Goal: Subscribe to service/newsletter: Subscribe to service/newsletter

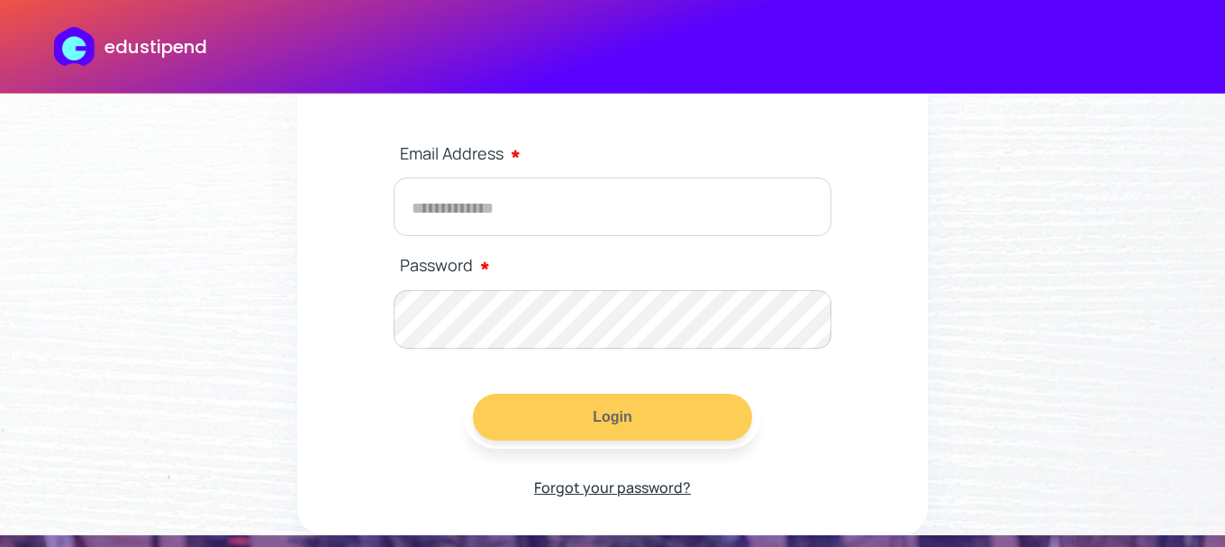
scroll to position [132, 0]
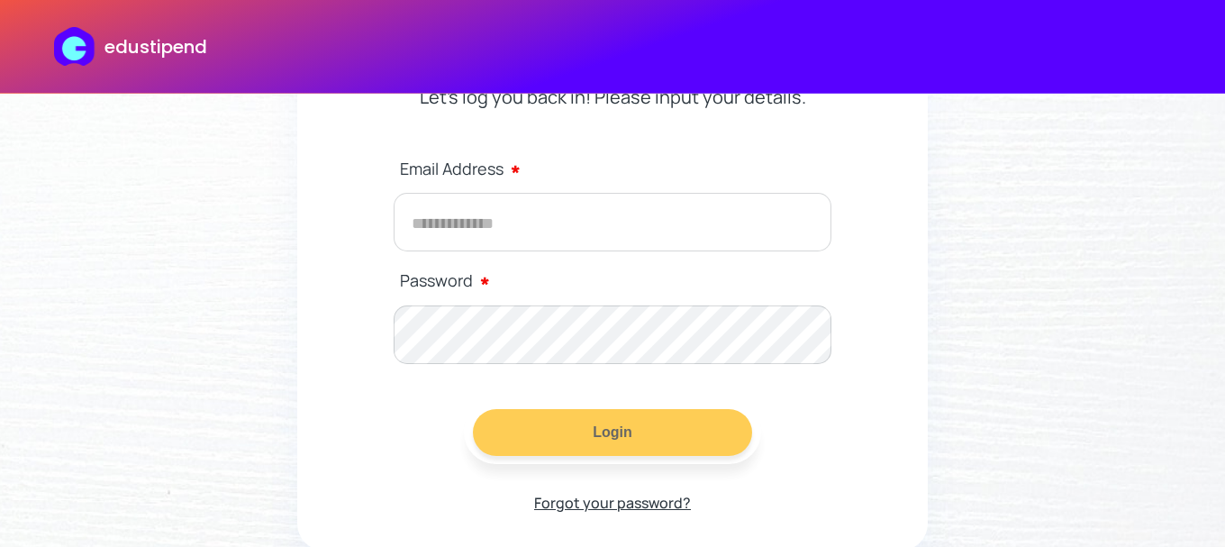
click at [555, 211] on input "email" at bounding box center [613, 222] width 438 height 59
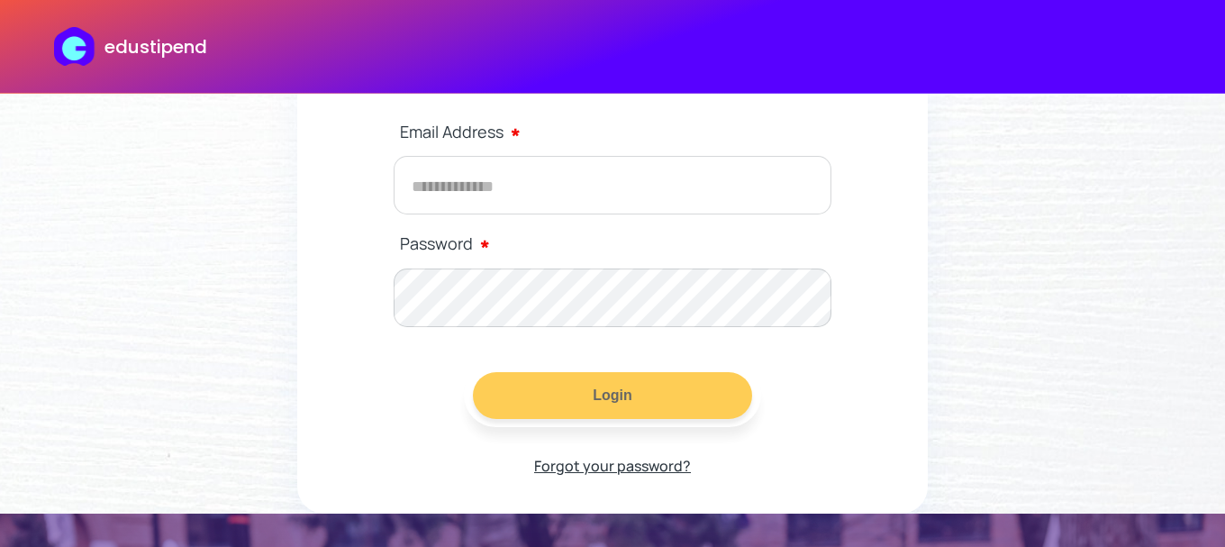
scroll to position [164, 0]
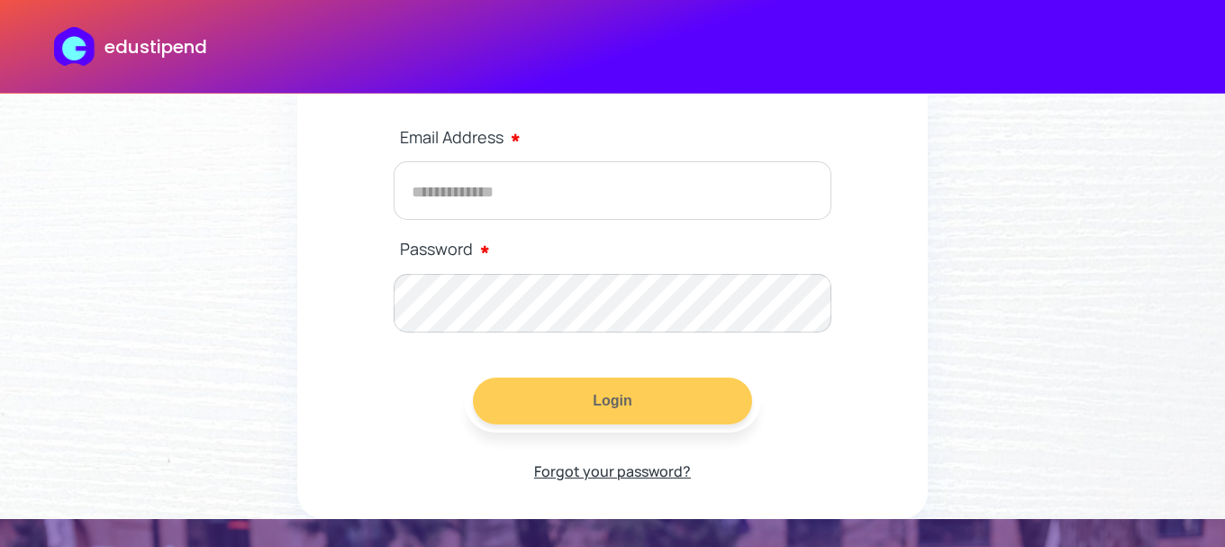
click at [587, 185] on input "email" at bounding box center [613, 190] width 438 height 59
click at [587, 185] on input "**" at bounding box center [613, 190] width 438 height 59
type input "**********"
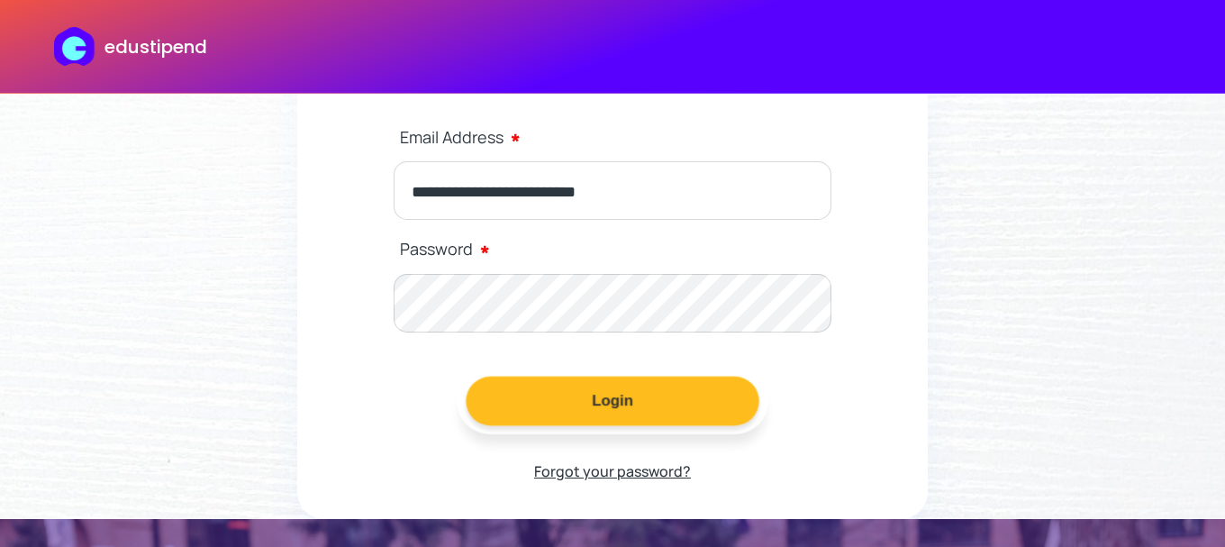
click at [585, 405] on button "Login" at bounding box center [613, 402] width 294 height 50
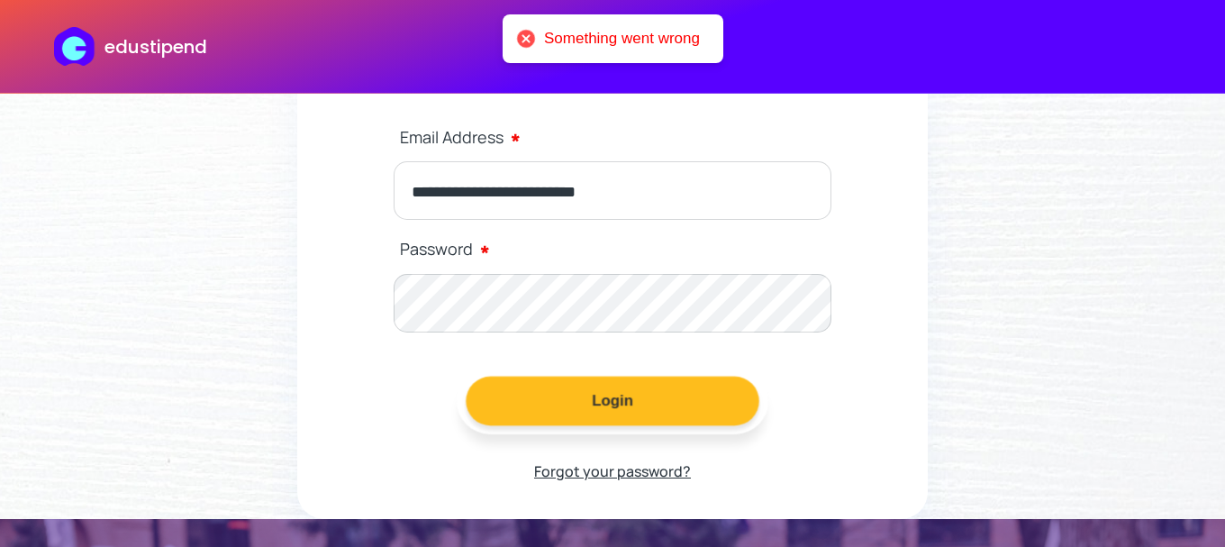
click at [596, 402] on button "Login" at bounding box center [613, 402] width 294 height 50
click at [605, 402] on button "Login" at bounding box center [613, 402] width 294 height 50
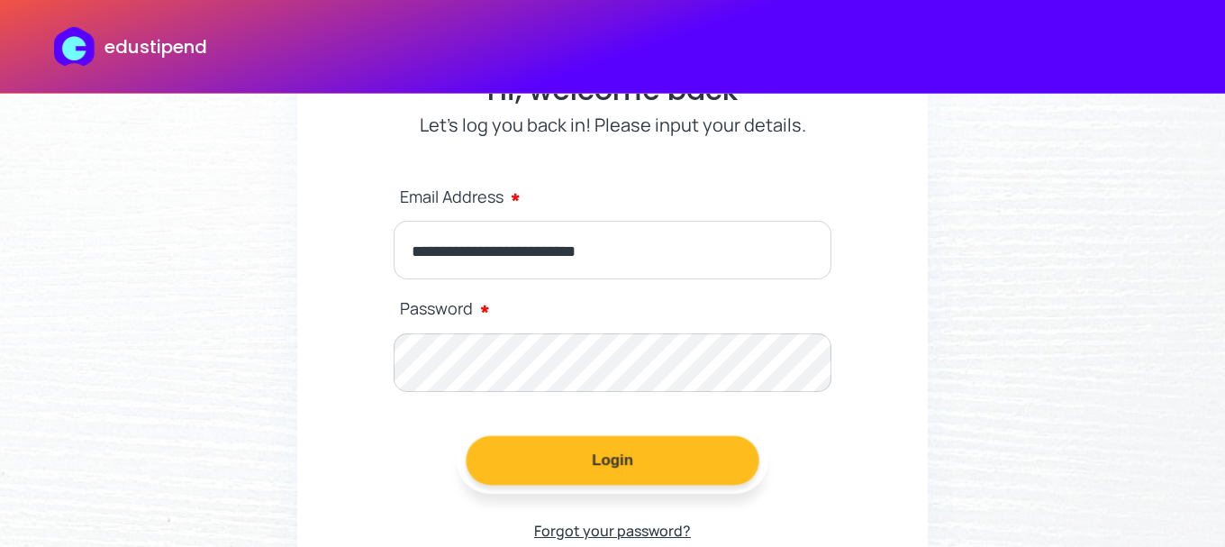
scroll to position [100, 0]
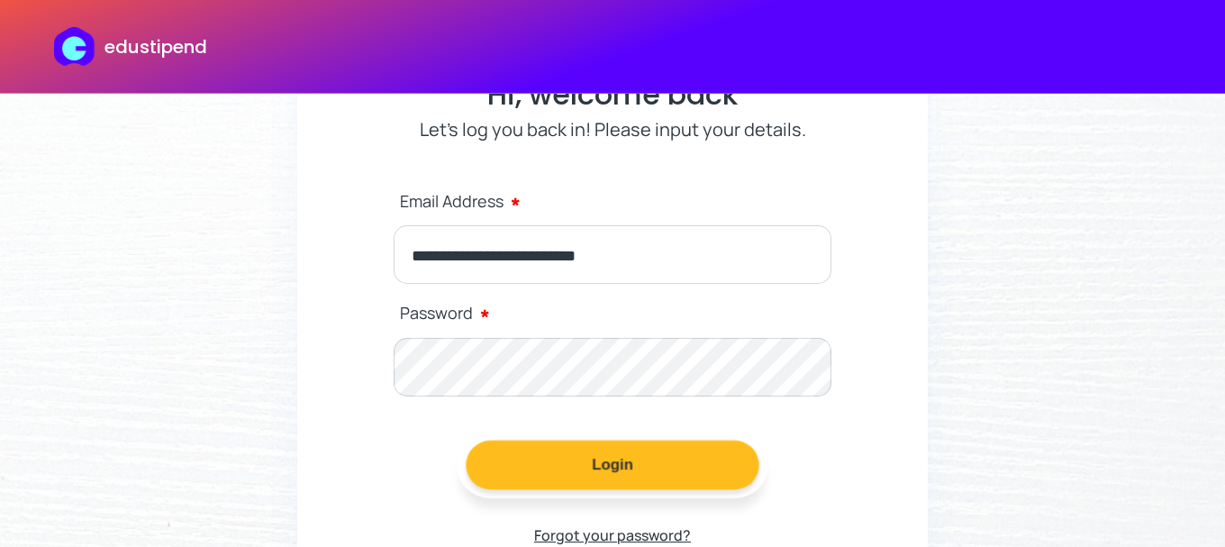
click at [633, 461] on button "Login" at bounding box center [613, 466] width 294 height 50
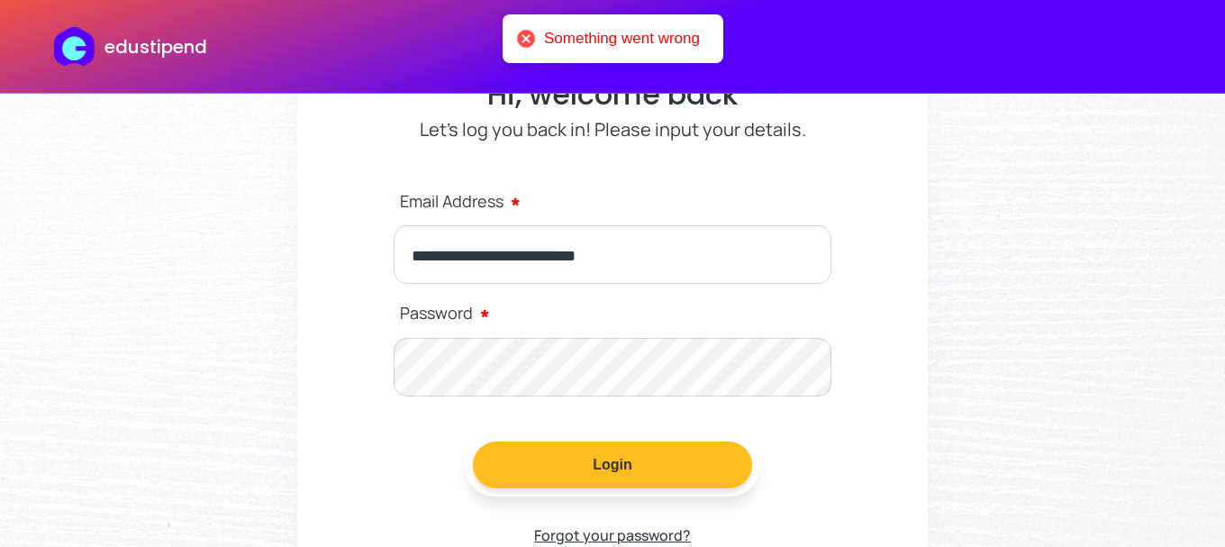
click at [520, 43] on div at bounding box center [525, 38] width 25 height 25
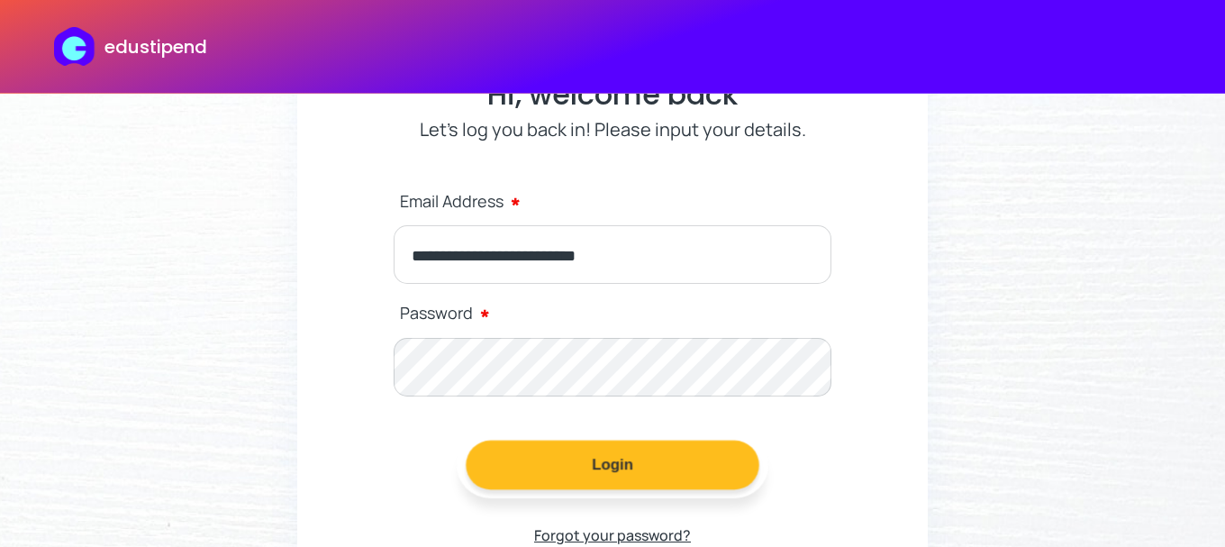
click at [616, 458] on button "Login" at bounding box center [613, 466] width 294 height 50
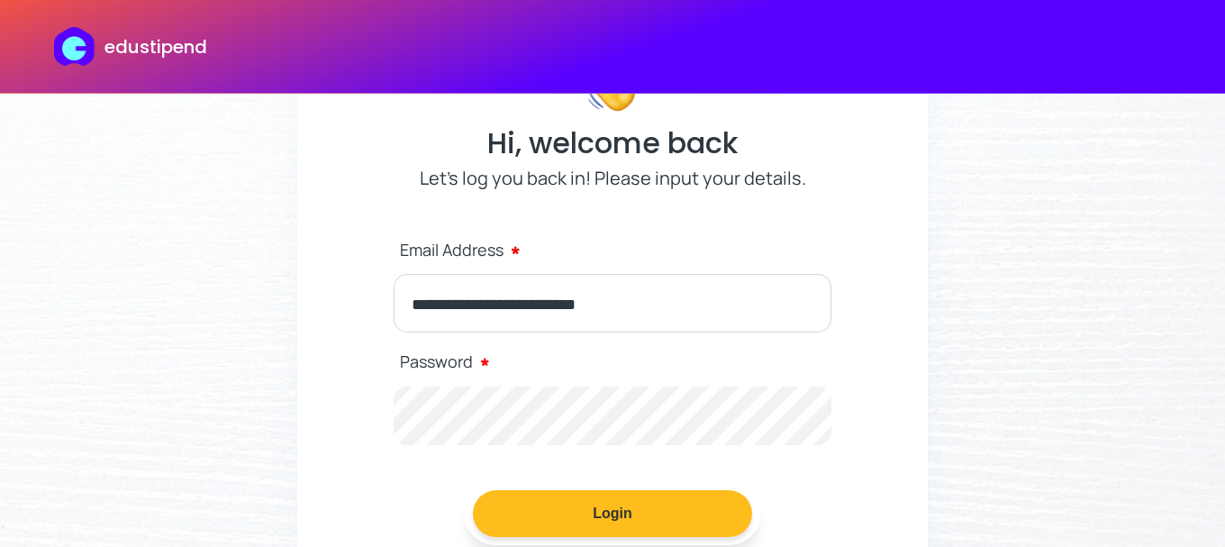
scroll to position [0, 0]
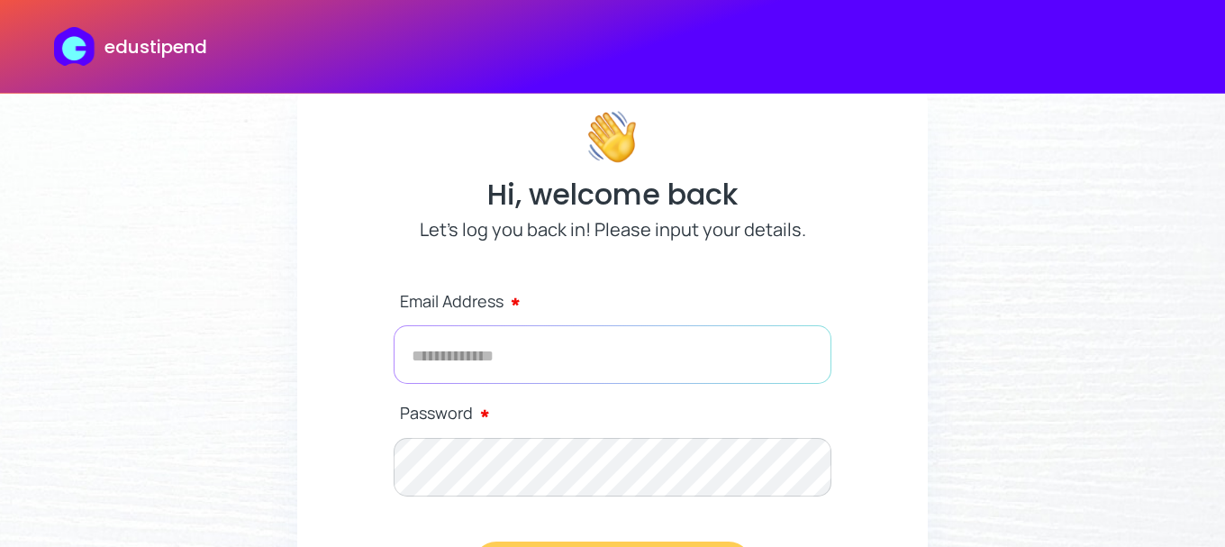
click at [487, 340] on input "email" at bounding box center [613, 354] width 438 height 59
type input "**********"
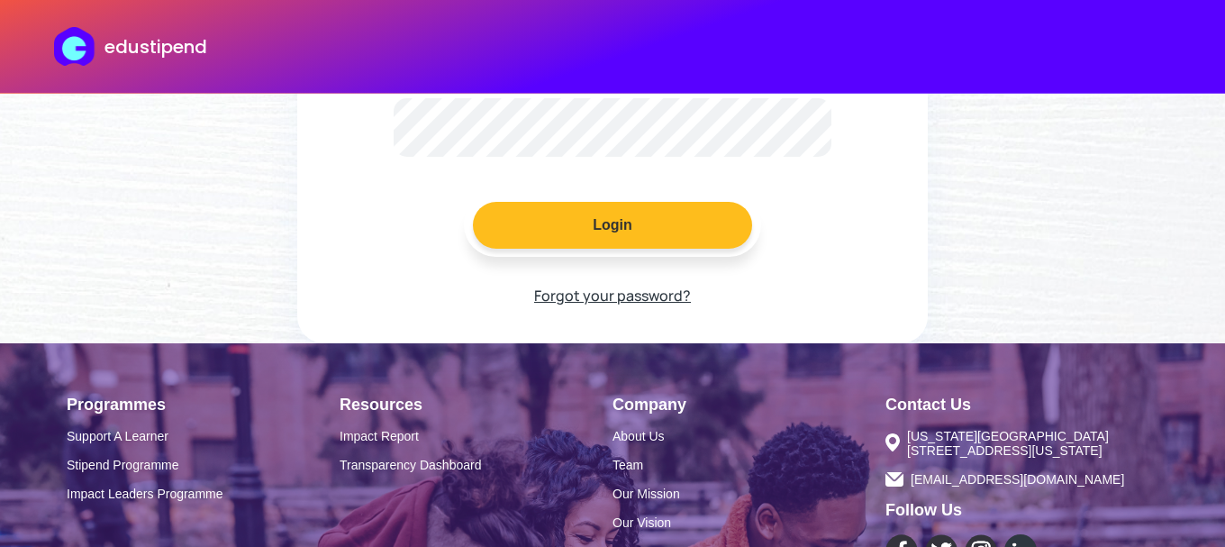
scroll to position [321, 0]
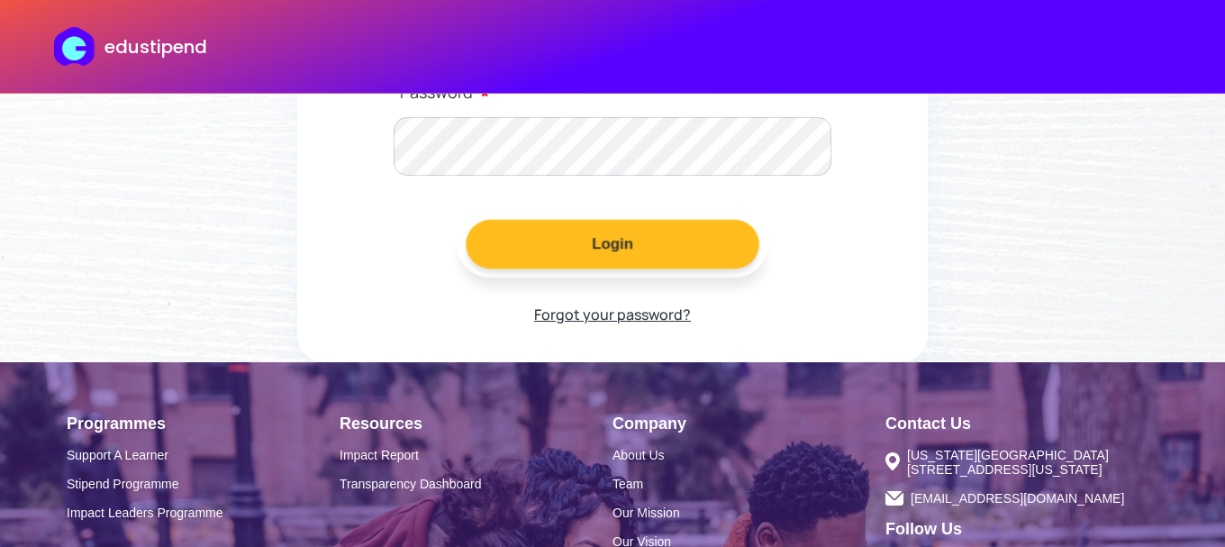
click at [624, 254] on button "Login" at bounding box center [613, 245] width 294 height 50
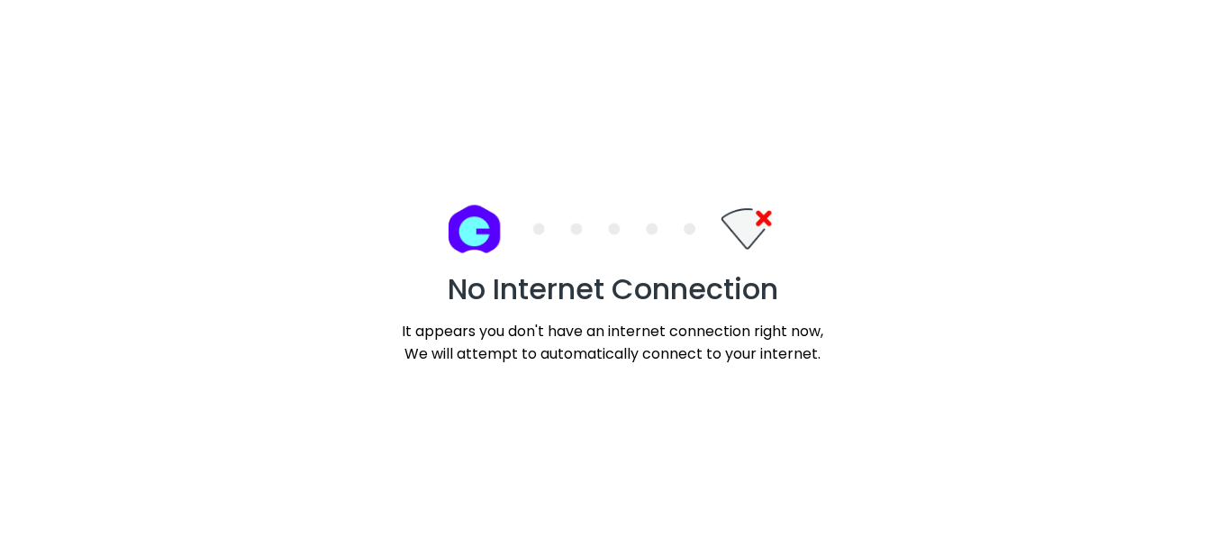
scroll to position [0, 0]
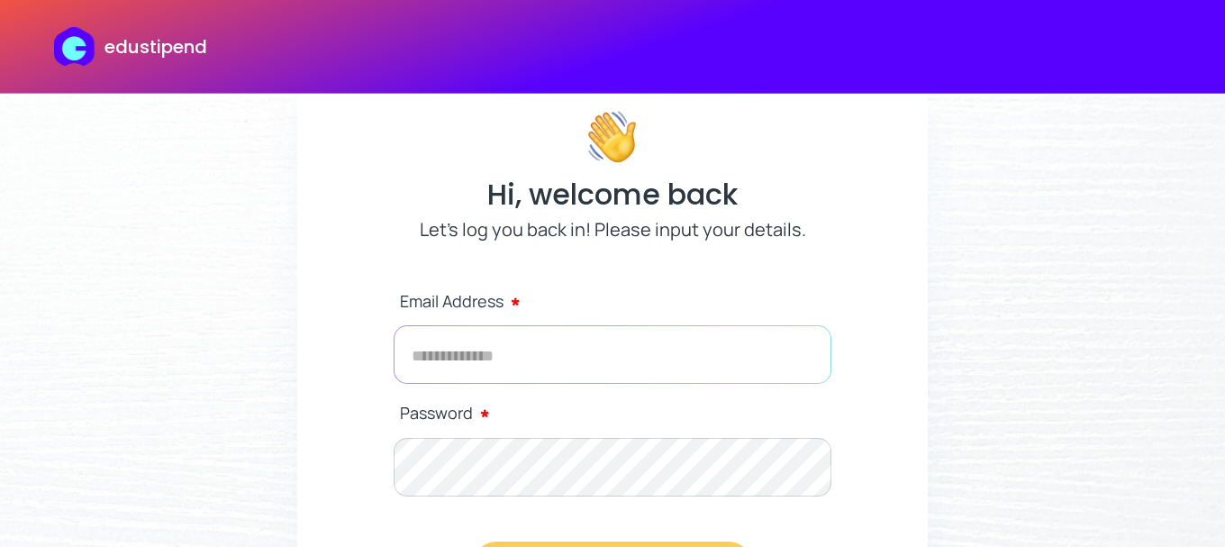
type input "**********"
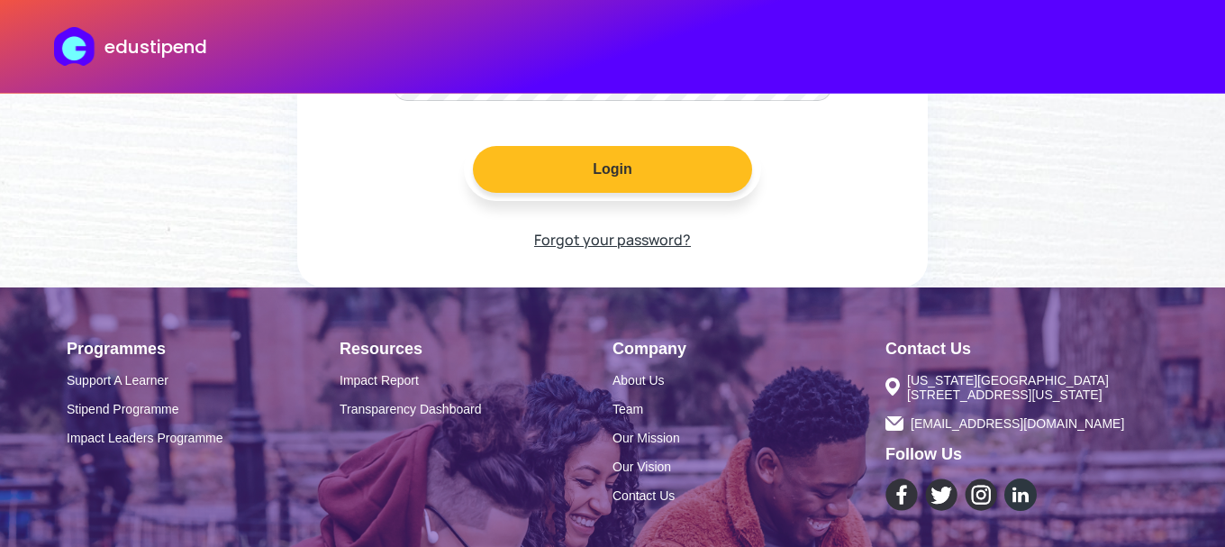
scroll to position [435, 0]
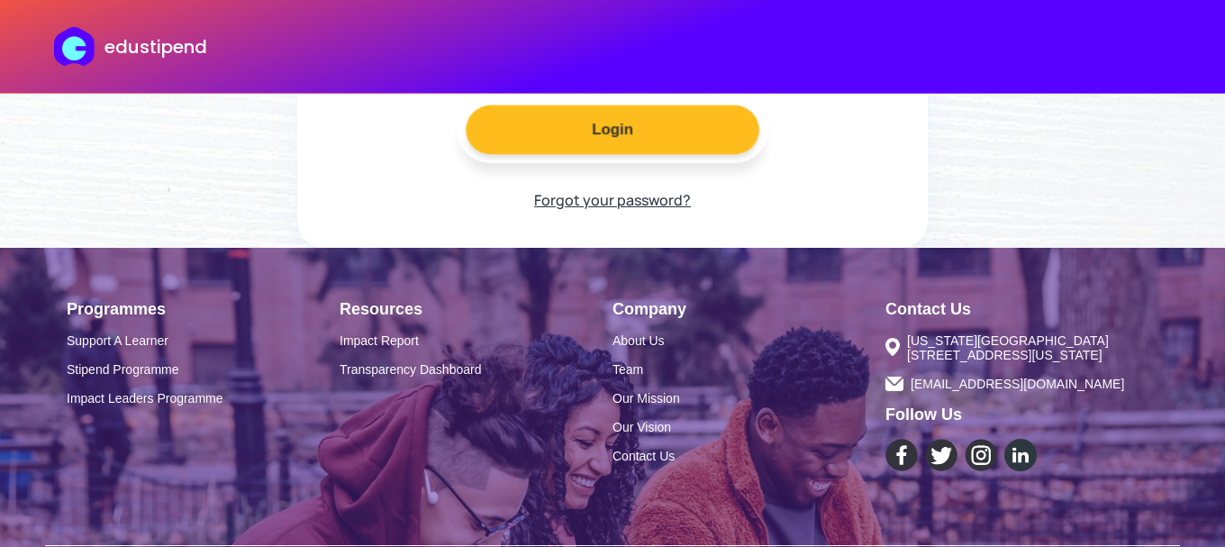
click at [587, 144] on button "Login" at bounding box center [613, 130] width 294 height 50
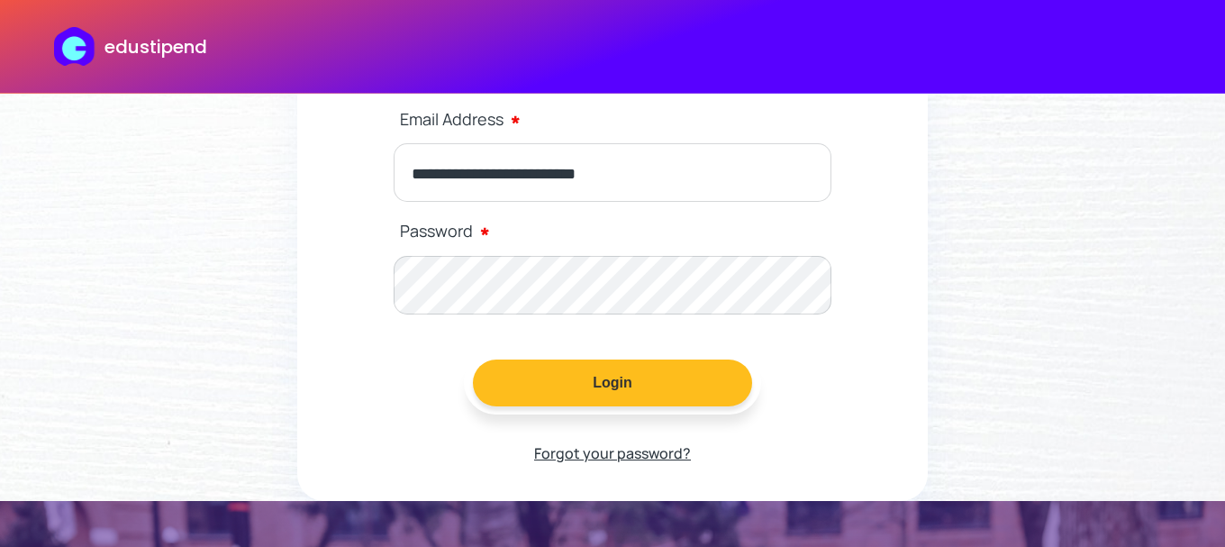
scroll to position [178, 0]
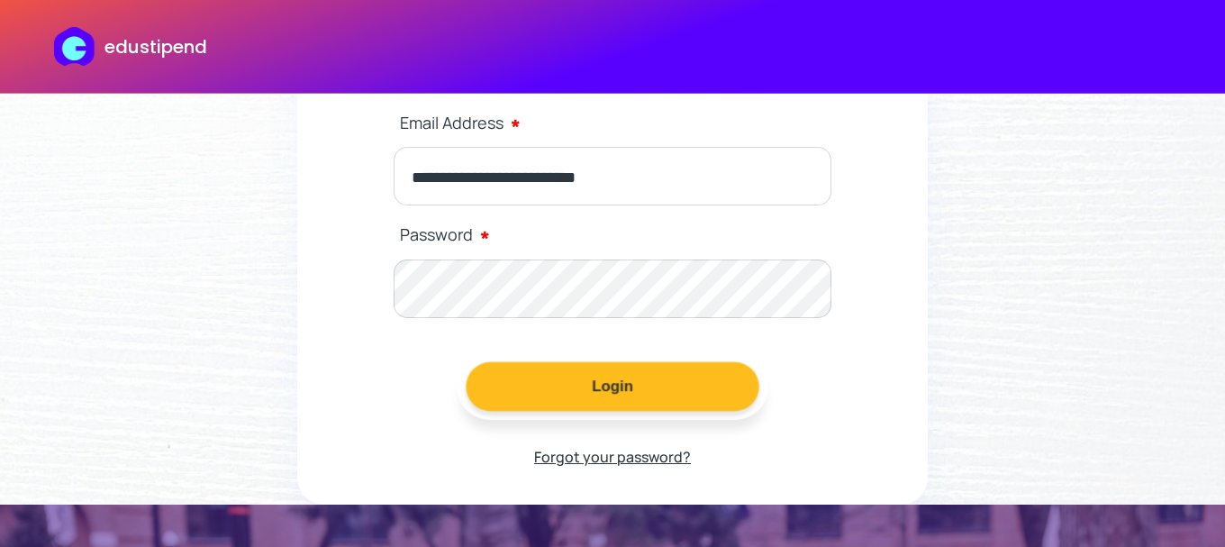
click at [569, 381] on button "Login" at bounding box center [613, 387] width 294 height 50
click at [569, 391] on button "Login" at bounding box center [613, 387] width 294 height 50
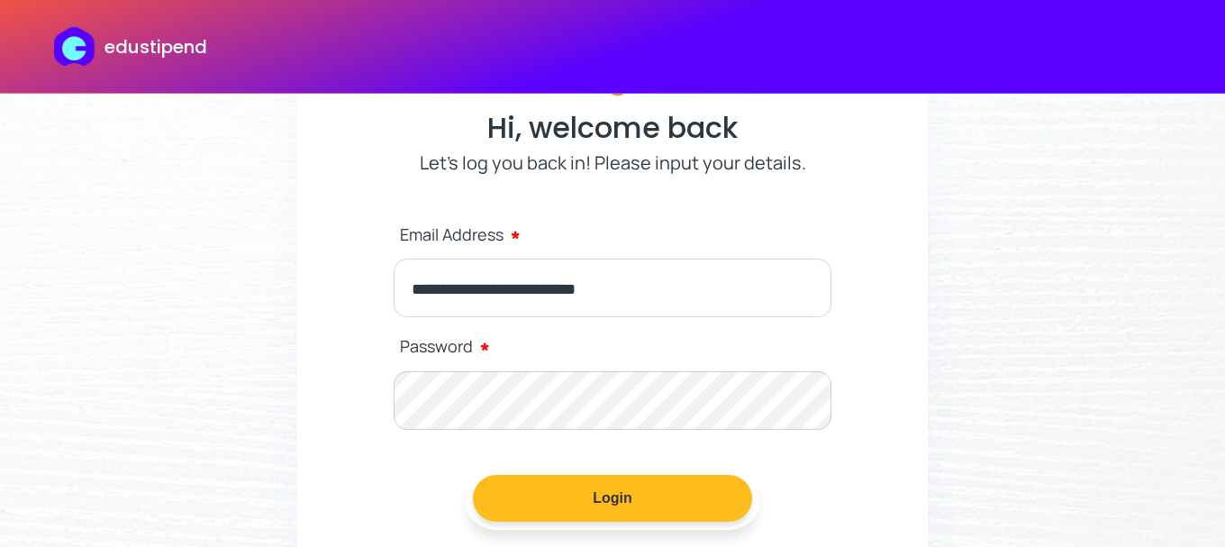
scroll to position [0, 0]
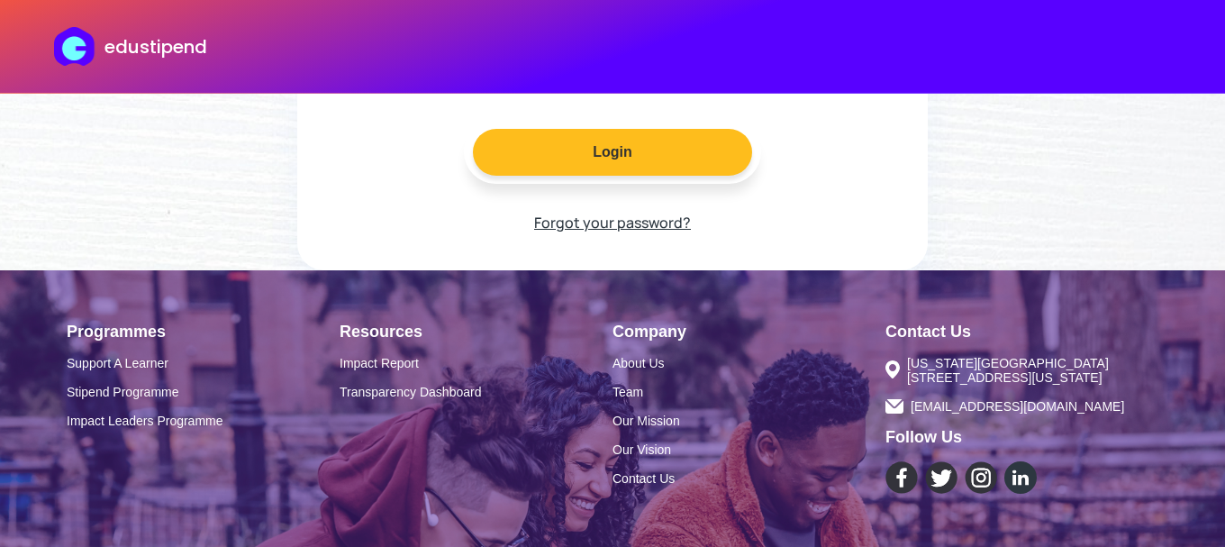
click at [616, 220] on p "Forgot your password?" at bounding box center [612, 222] width 157 height 27
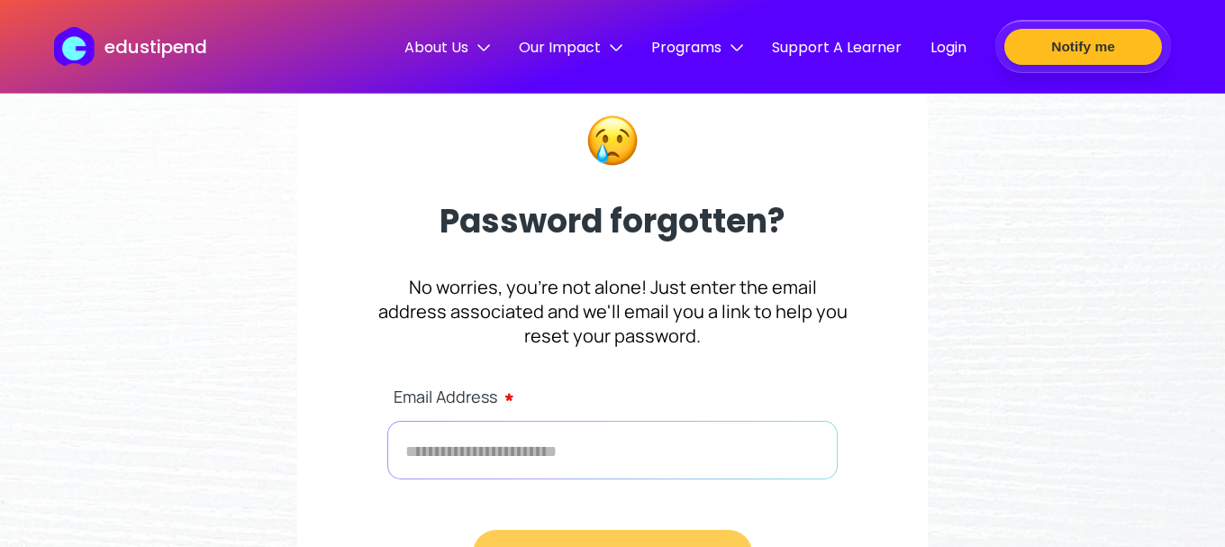
click at [530, 462] on input "text" at bounding box center [612, 450] width 451 height 59
type input "**********"
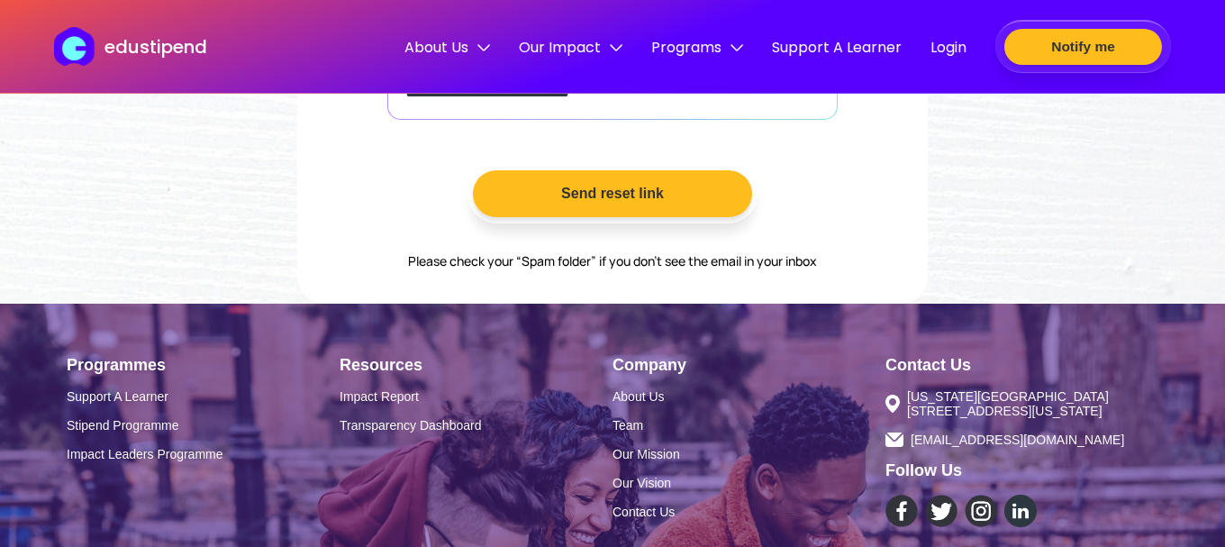
scroll to position [360, 0]
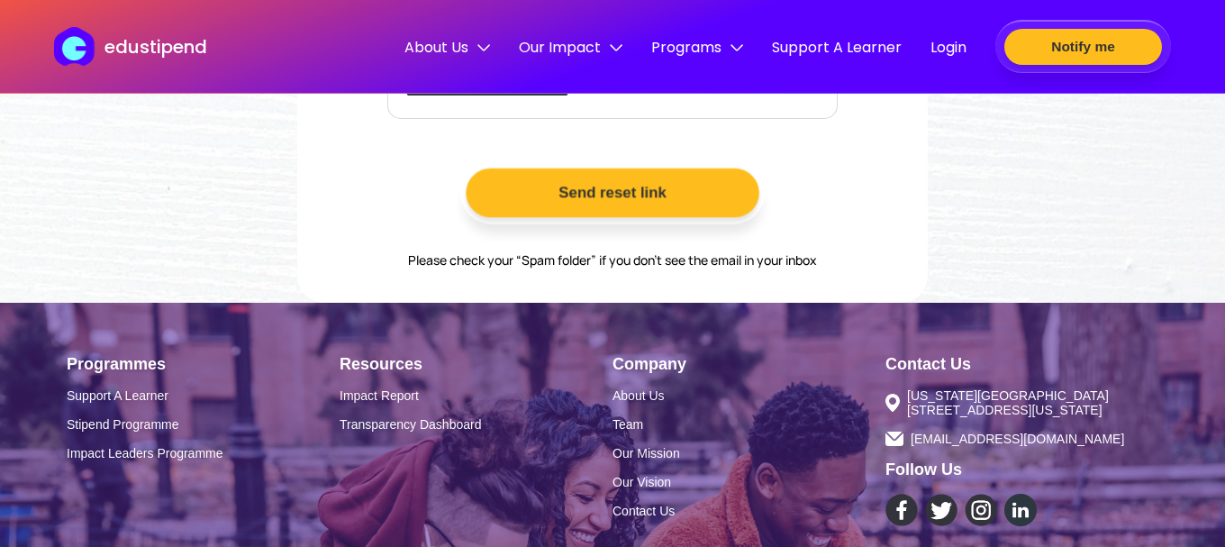
click at [618, 203] on button "Send reset link" at bounding box center [613, 193] width 294 height 50
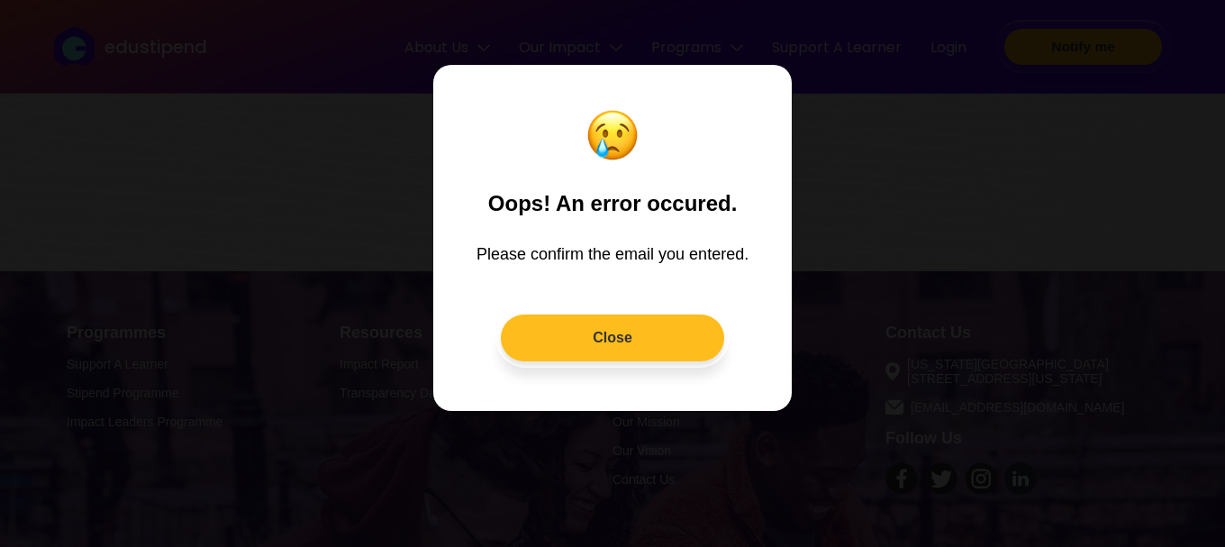
scroll to position [272, 0]
click at [613, 335] on button "Close" at bounding box center [613, 338] width 234 height 50
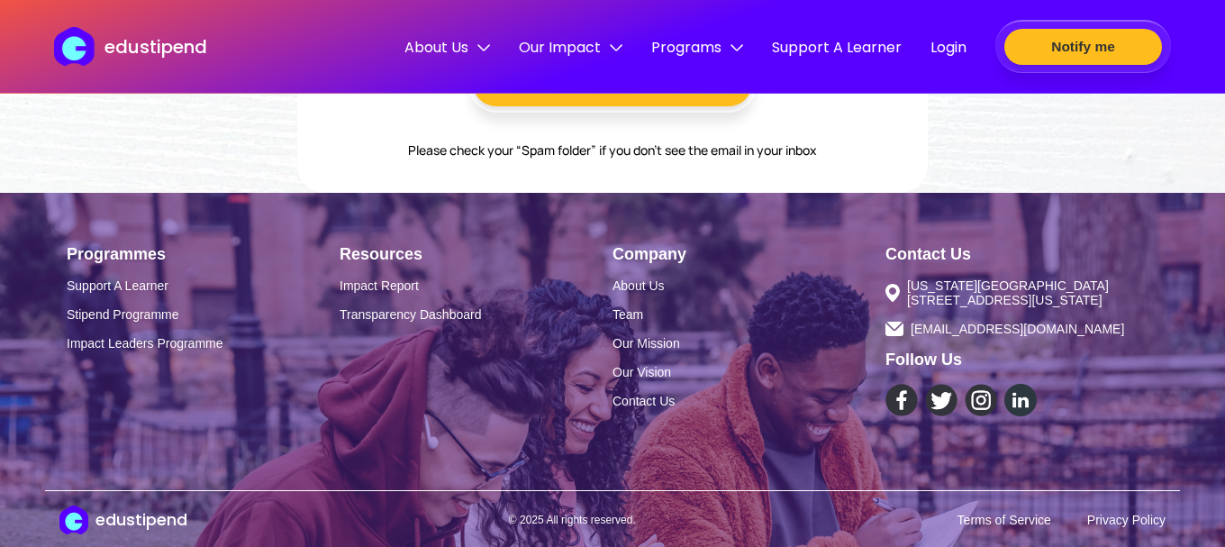
scroll to position [477, 0]
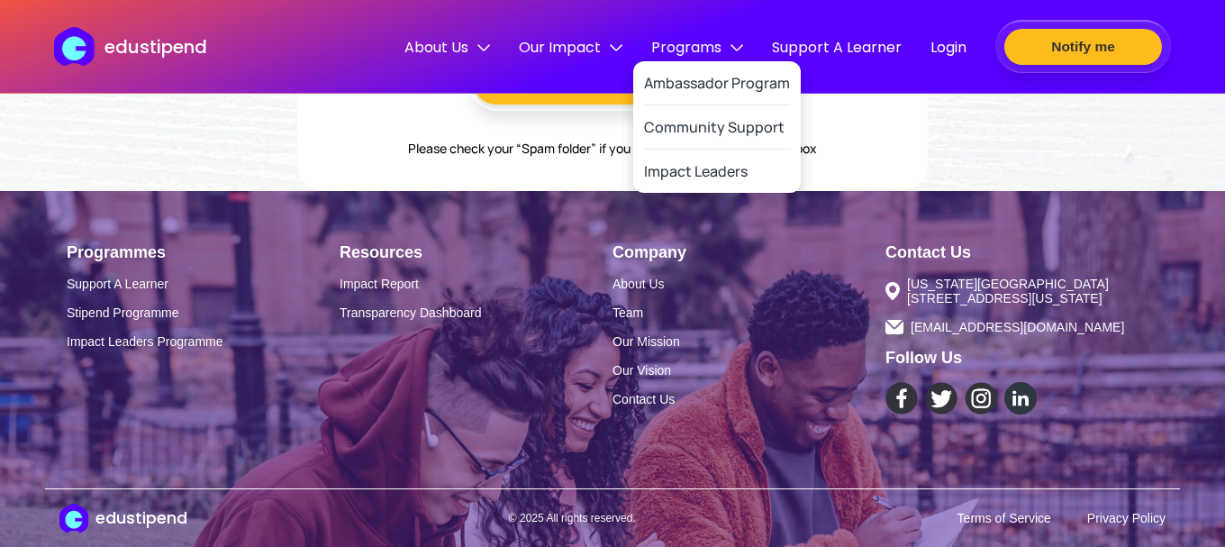
click at [743, 49] on img at bounding box center [737, 47] width 13 height 13
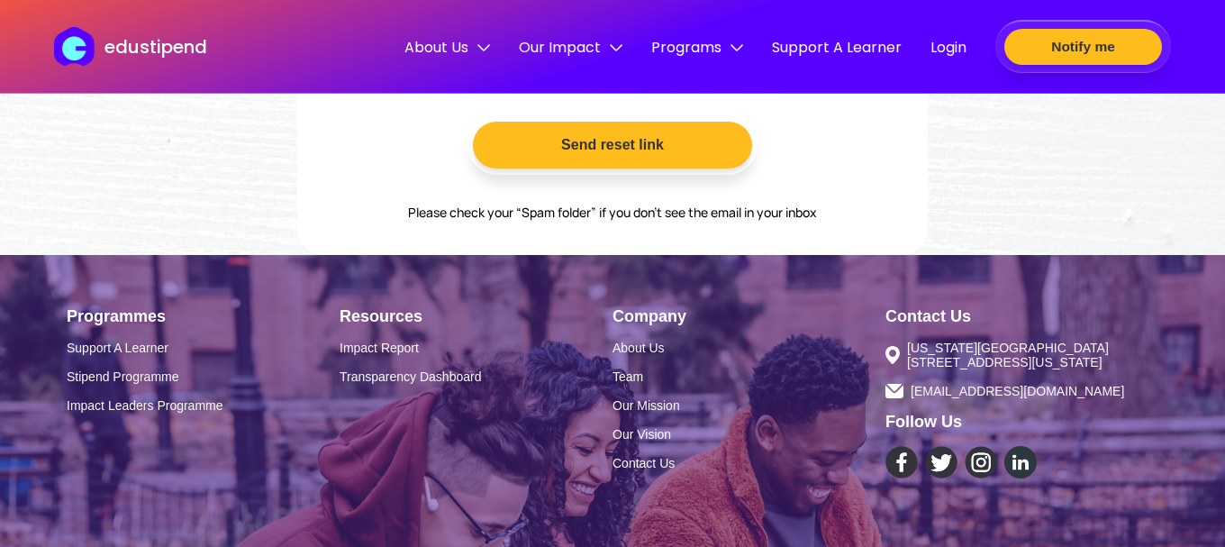
scroll to position [486, 0]
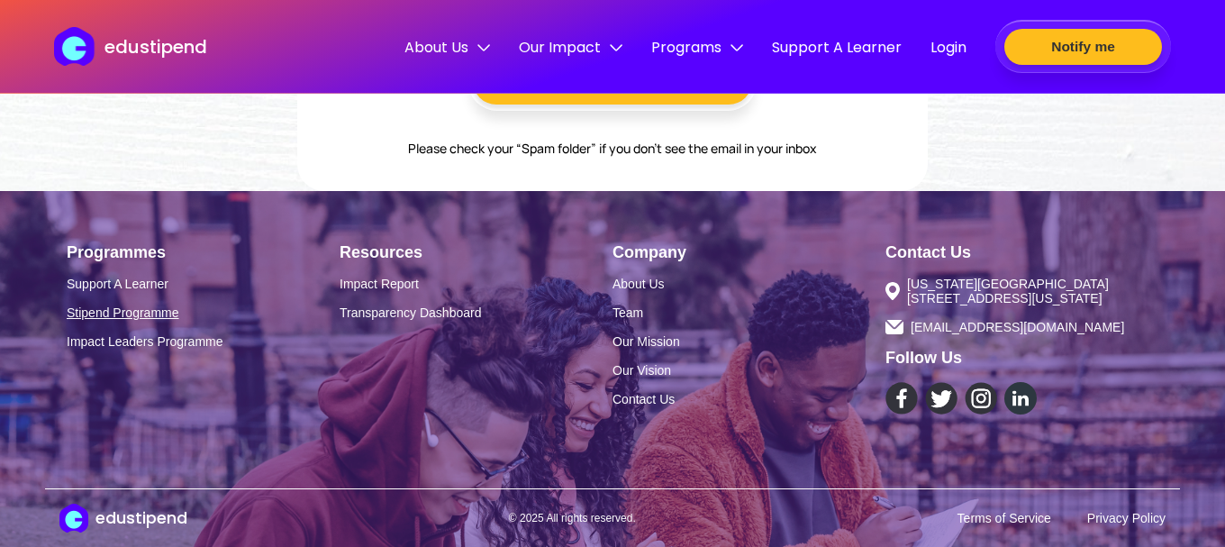
click at [123, 311] on link "Stipend Programme" at bounding box center [203, 312] width 273 height 14
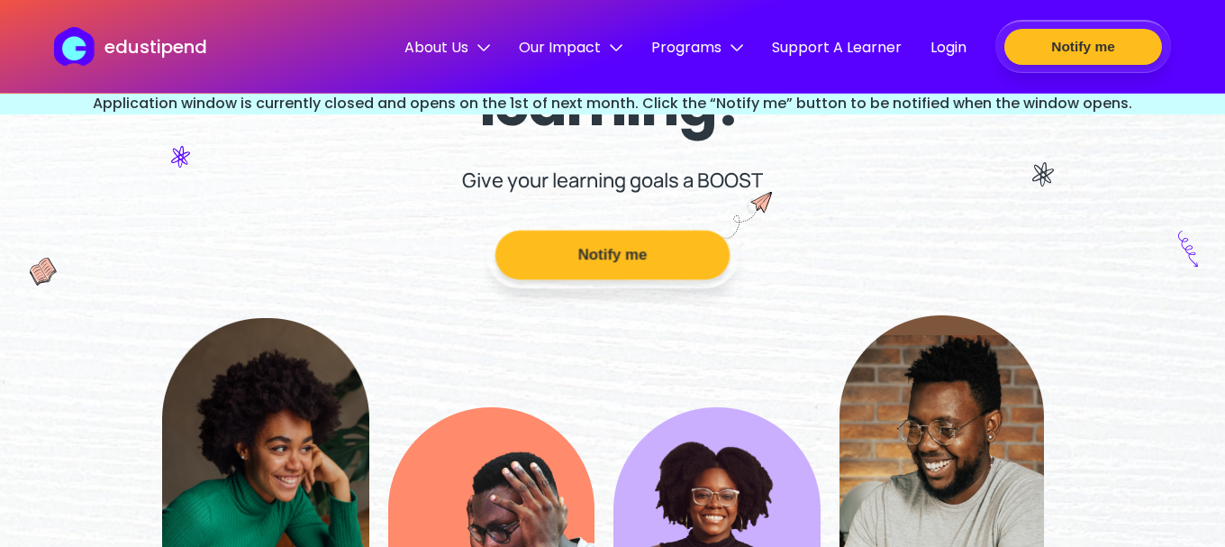
scroll to position [206, 0]
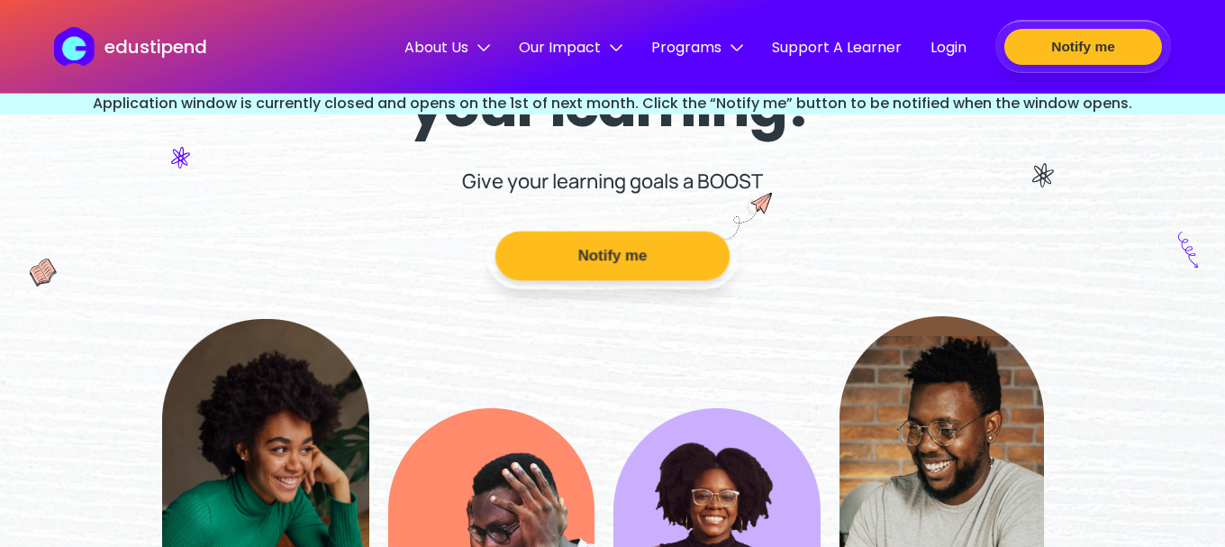
click at [564, 259] on button "Notify me" at bounding box center [613, 257] width 234 height 50
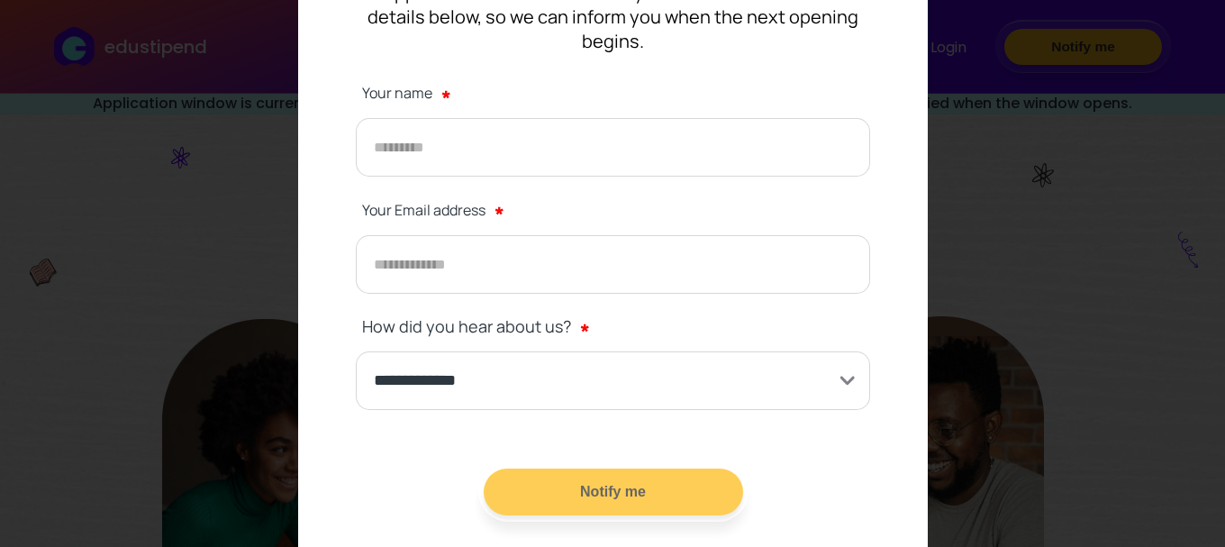
scroll to position [232, 0]
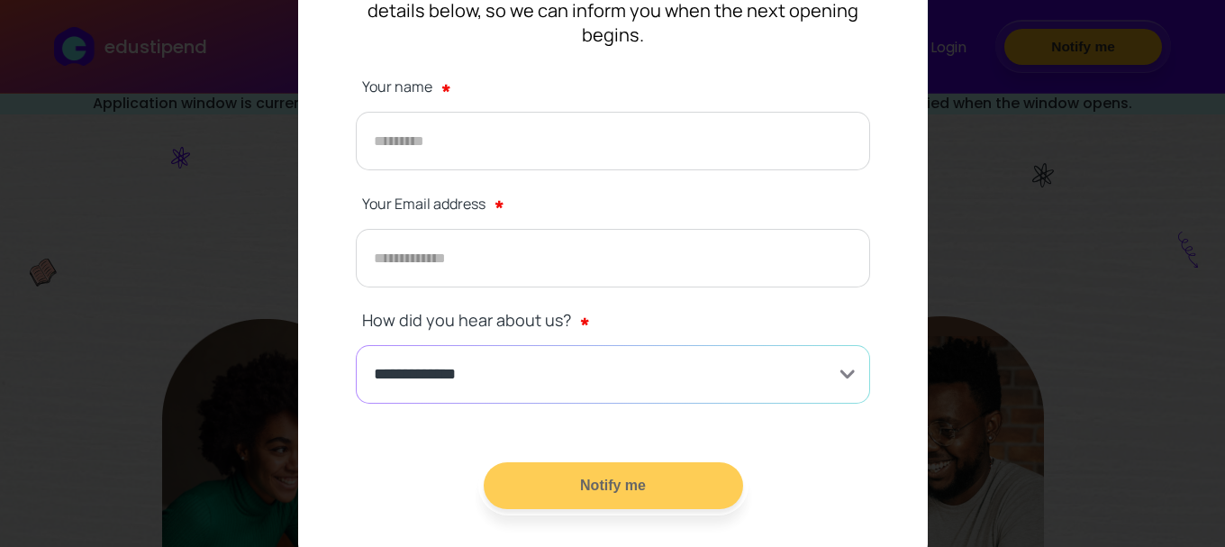
click at [584, 348] on input "**********" at bounding box center [613, 374] width 514 height 59
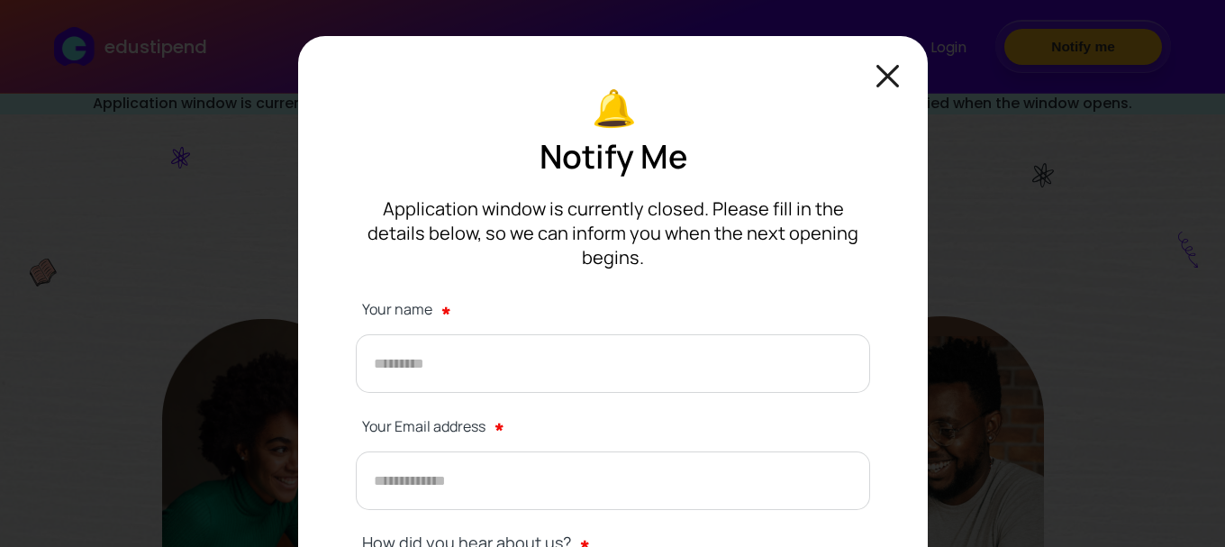
scroll to position [0, 0]
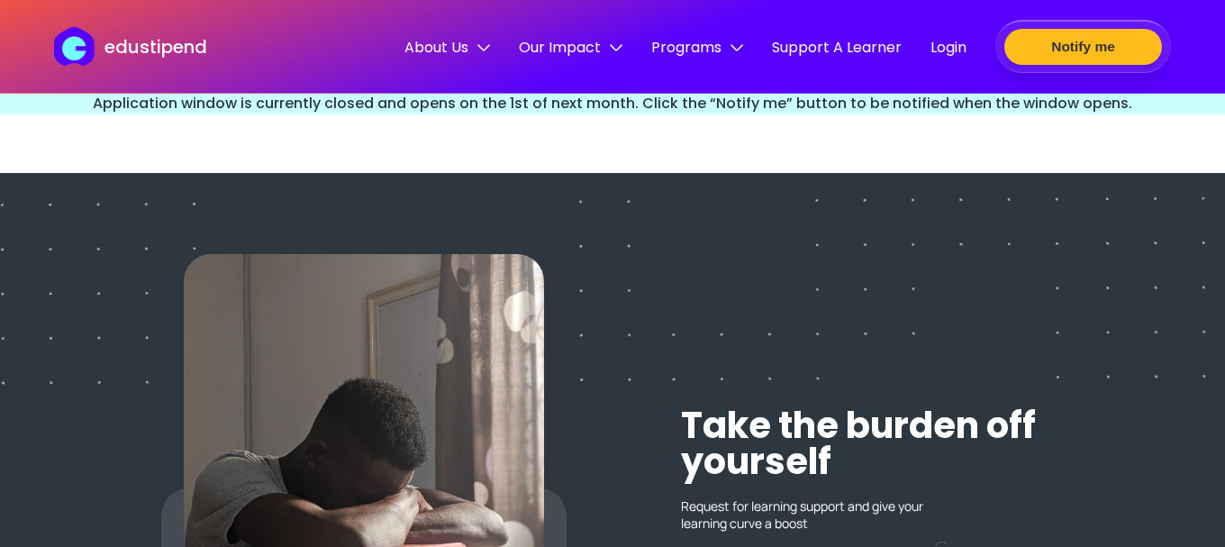
scroll to position [3281, 0]
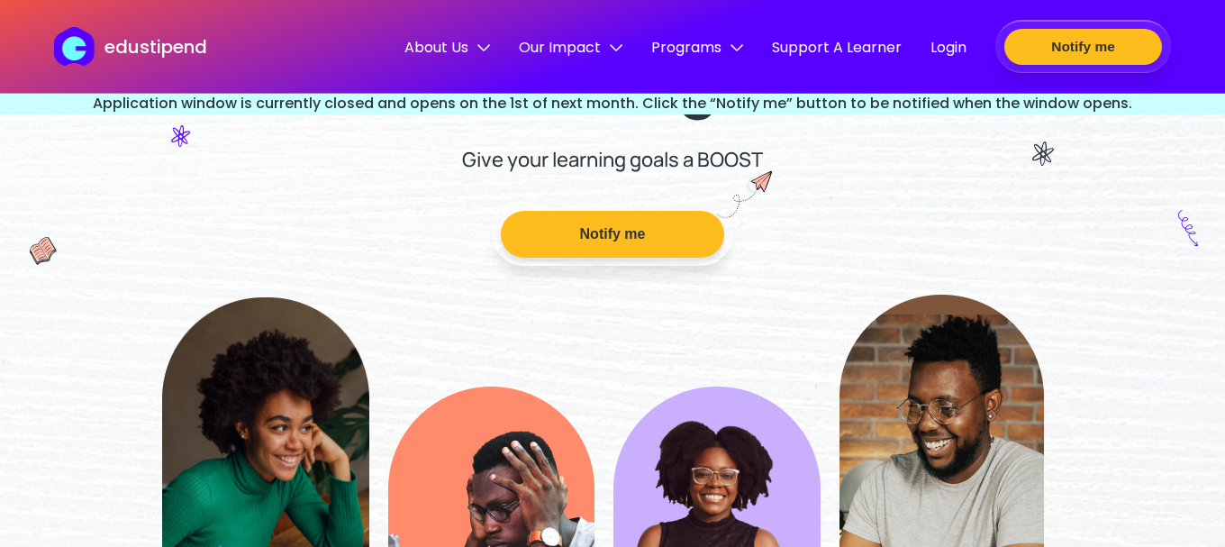
scroll to position [289, 0]
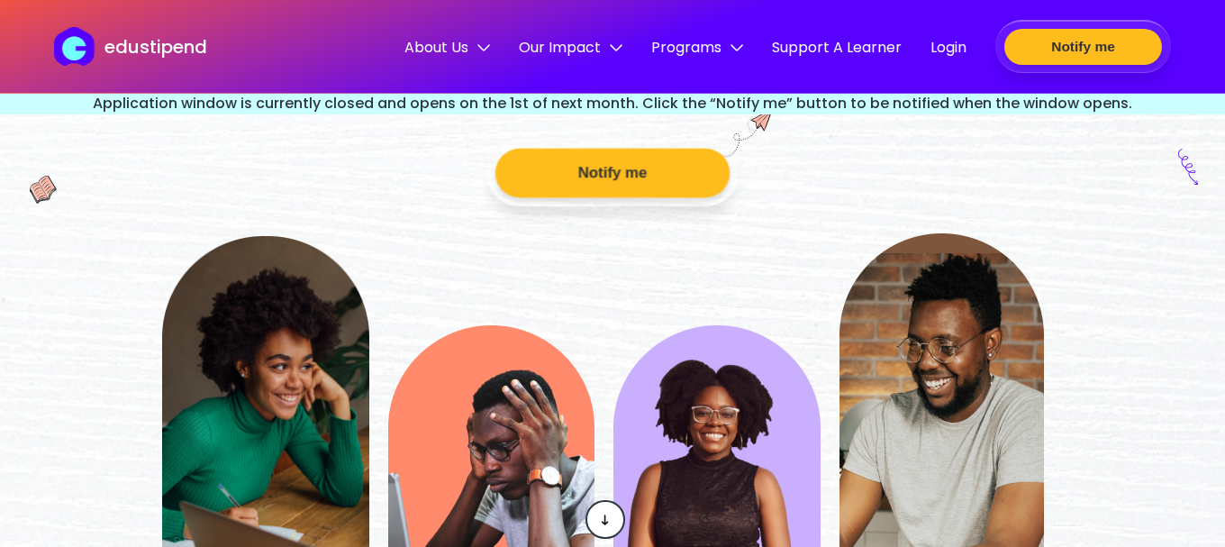
click at [605, 177] on button "Notify me" at bounding box center [613, 174] width 234 height 50
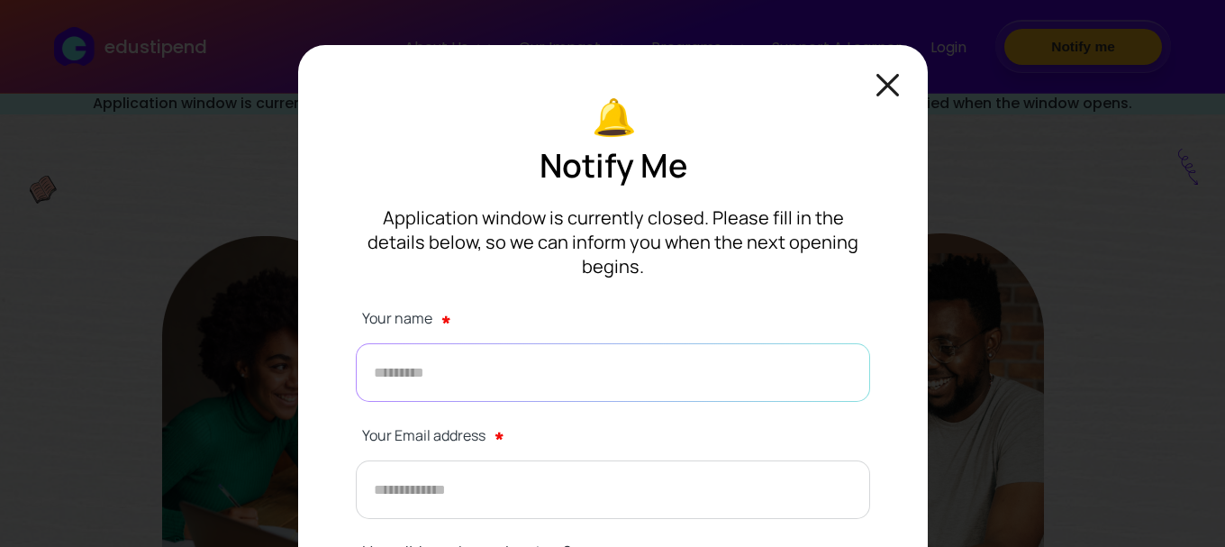
click at [525, 346] on input "text" at bounding box center [613, 372] width 514 height 59
type input "**********"
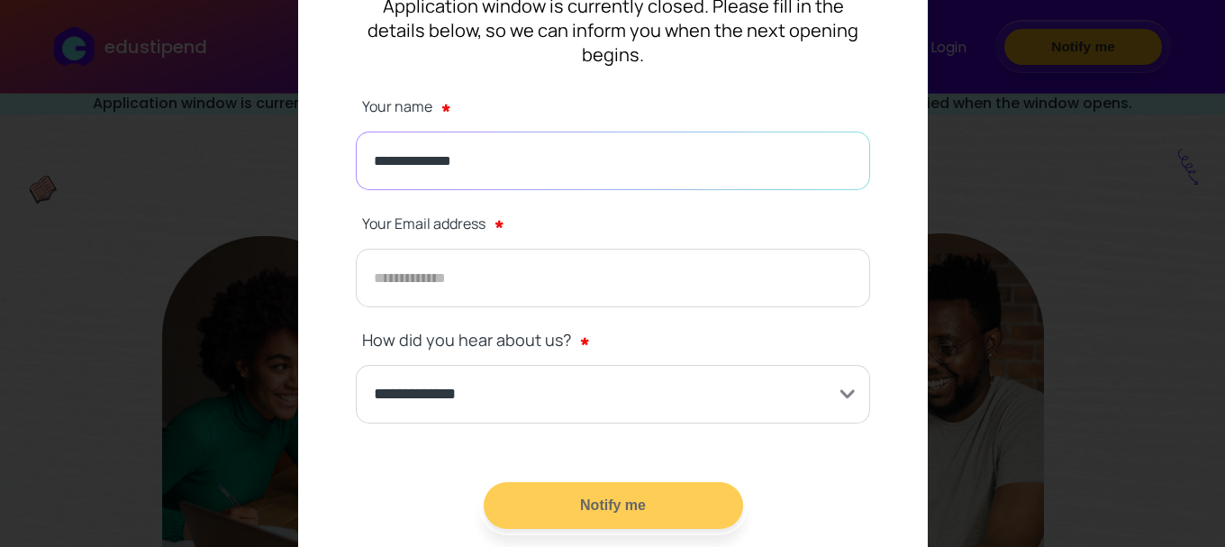
scroll to position [215, 0]
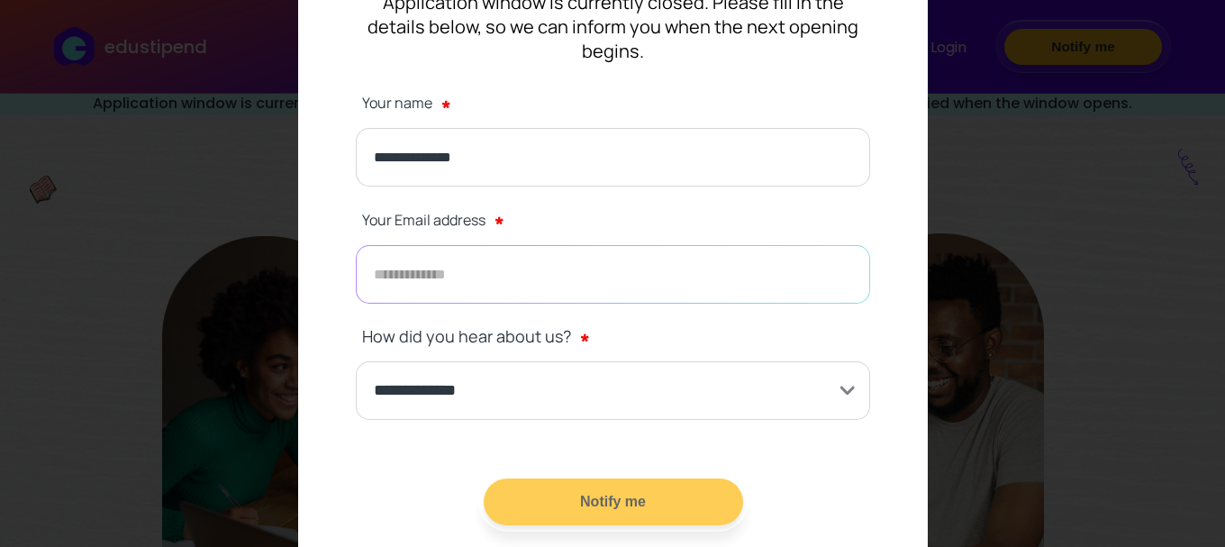
click at [414, 250] on input "email" at bounding box center [613, 274] width 514 height 59
type input "**********"
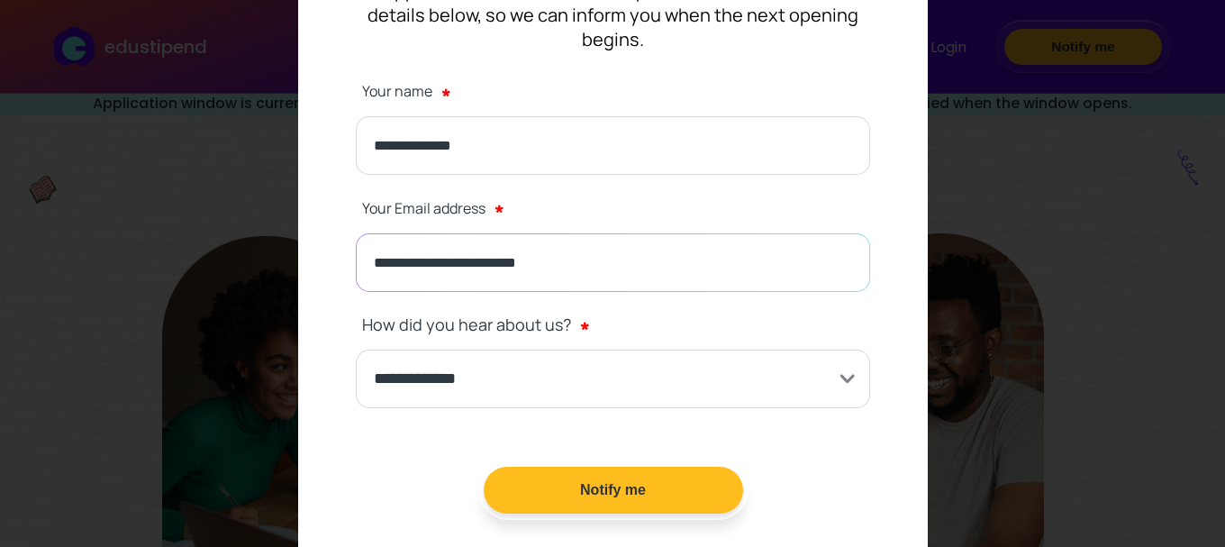
scroll to position [232, 0]
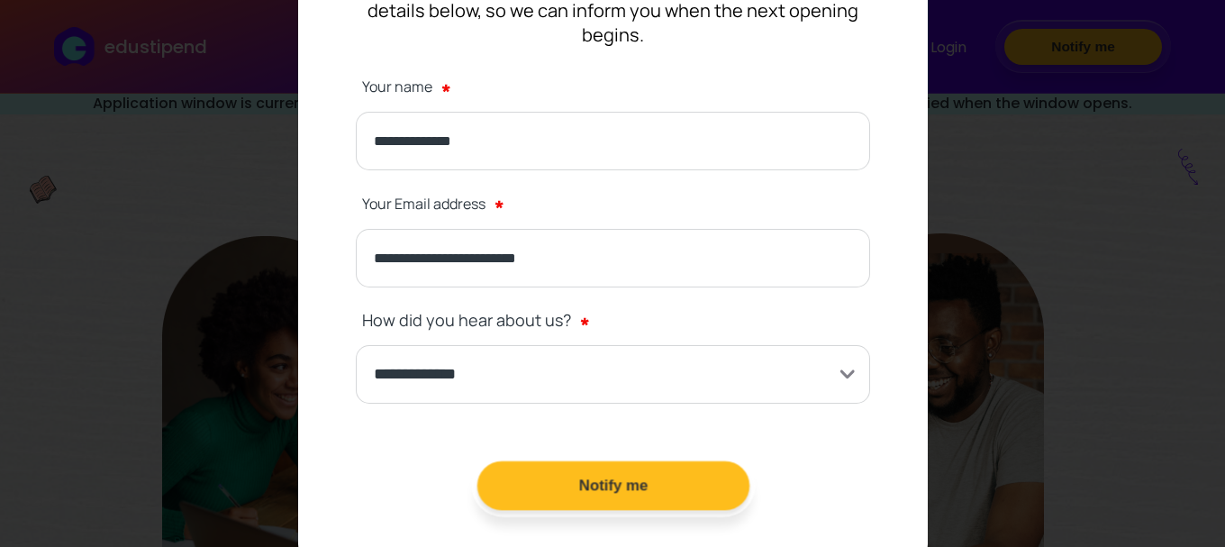
click at [610, 461] on button "Notify me" at bounding box center [613, 486] width 272 height 50
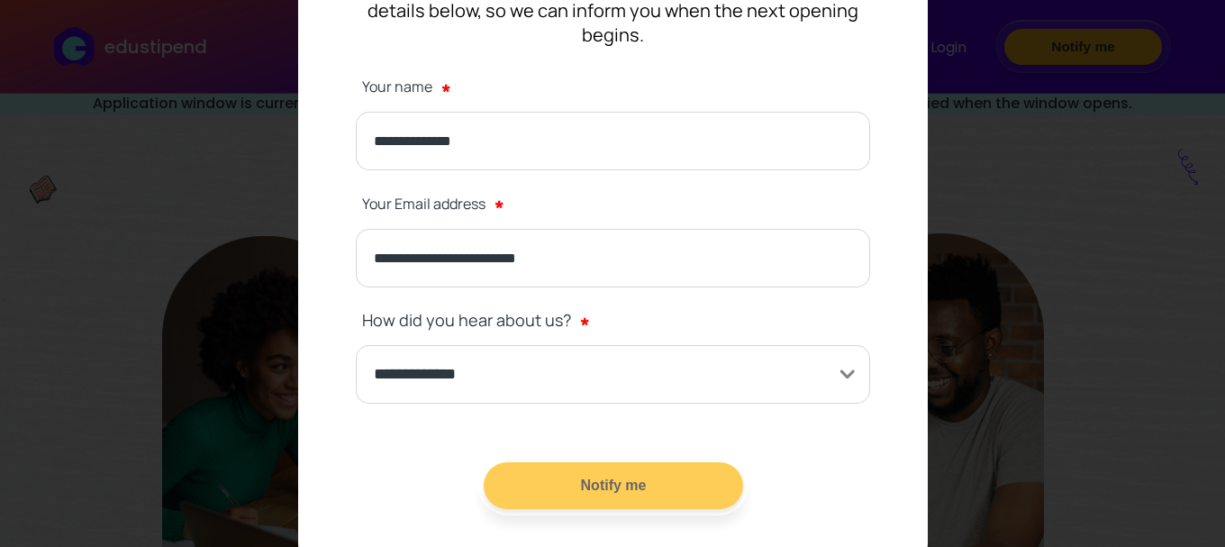
scroll to position [0, 0]
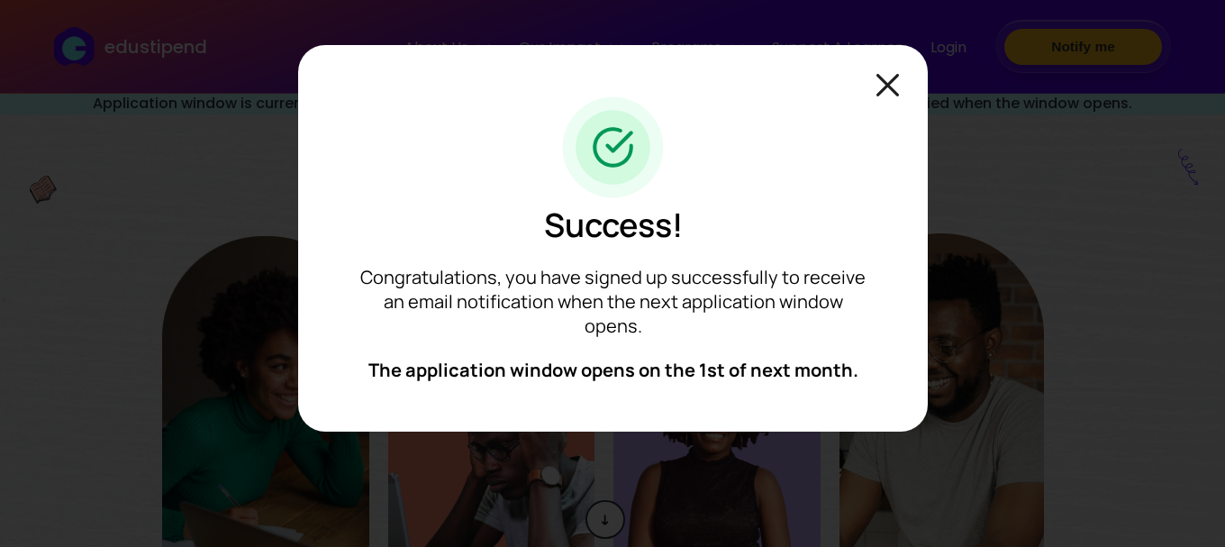
click at [897, 78] on img at bounding box center [888, 85] width 23 height 23
